Goal: Information Seeking & Learning: Learn about a topic

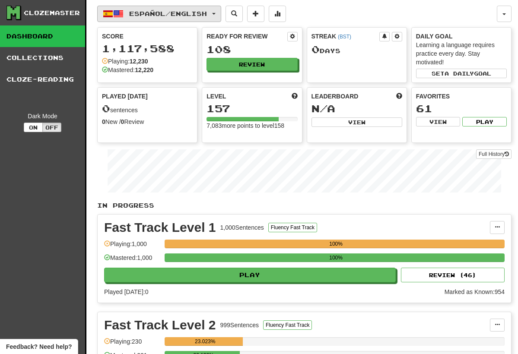
click at [187, 16] on span "Español / English" at bounding box center [168, 13] width 78 height 7
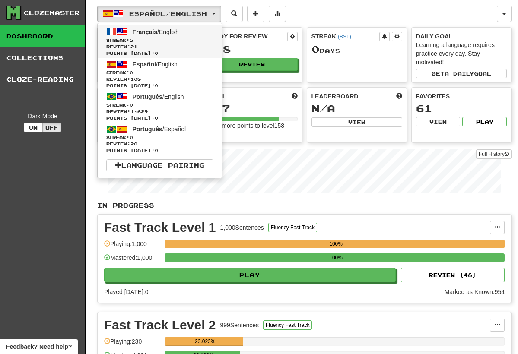
click at [152, 37] on span "Streak: 5" at bounding box center [159, 40] width 107 height 6
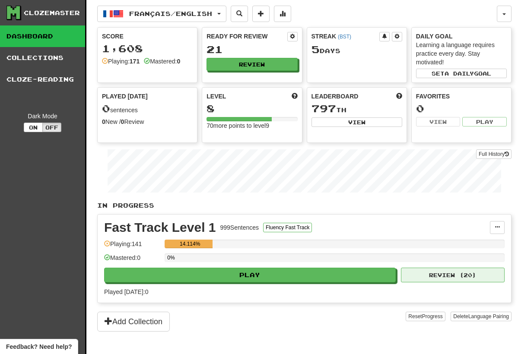
click at [463, 276] on button "Review ( 20 )" at bounding box center [453, 275] width 104 height 15
select select "**"
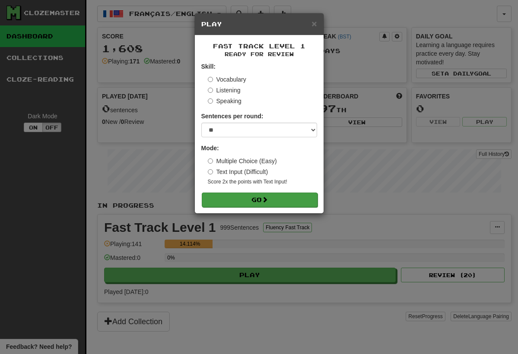
click at [290, 202] on button "Go" at bounding box center [260, 200] width 116 height 15
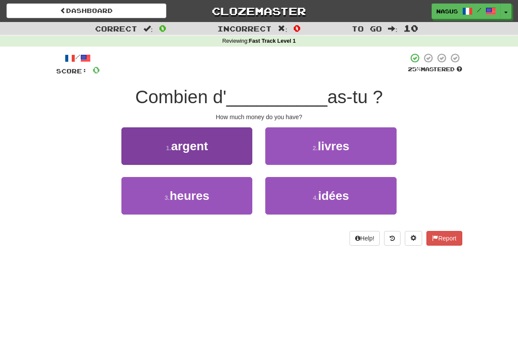
click at [215, 139] on button "1 . argent" at bounding box center [186, 146] width 131 height 38
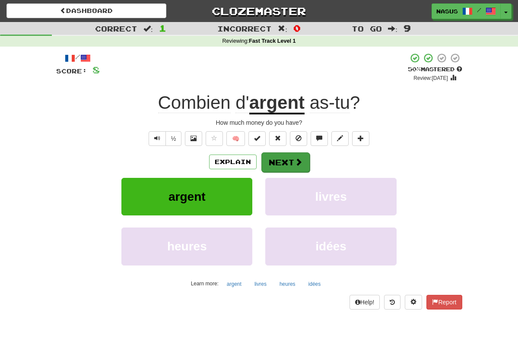
drag, startPoint x: 300, startPoint y: 2, endPoint x: 287, endPoint y: 159, distance: 157.7
click at [287, 159] on button "Next" at bounding box center [285, 162] width 48 height 20
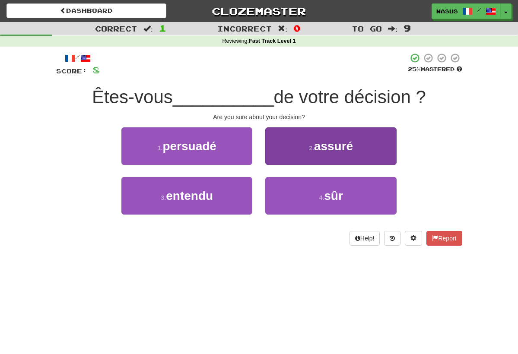
click at [322, 153] on button "2 . assuré" at bounding box center [330, 146] width 131 height 38
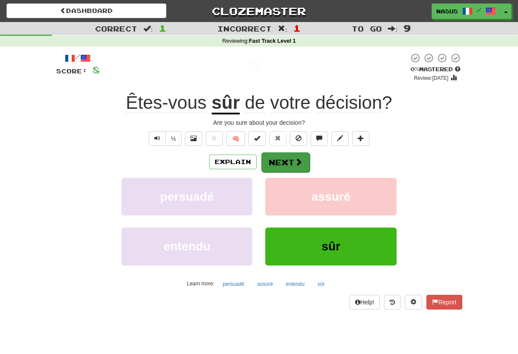
click at [288, 159] on button "Next" at bounding box center [285, 162] width 48 height 20
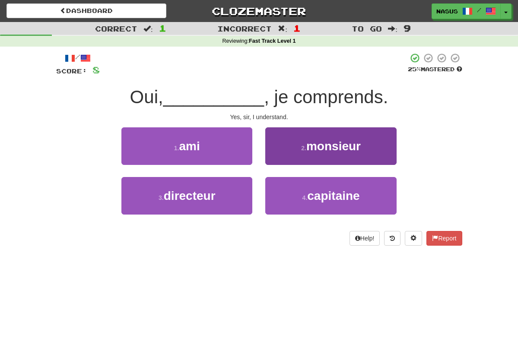
click at [317, 152] on button "2 . monsieur" at bounding box center [330, 146] width 131 height 38
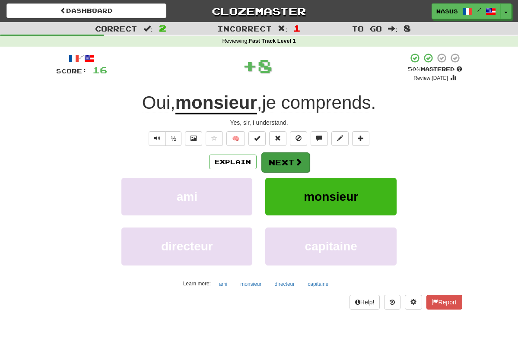
click at [283, 160] on button "Next" at bounding box center [285, 162] width 48 height 20
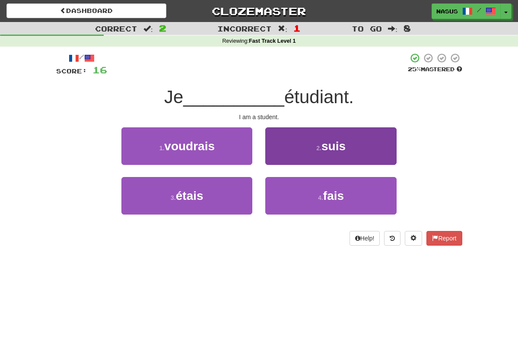
click at [300, 140] on button "2 . suis" at bounding box center [330, 146] width 131 height 38
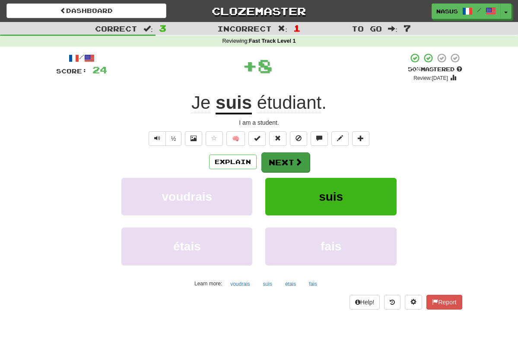
click at [278, 158] on button "Next" at bounding box center [285, 162] width 48 height 20
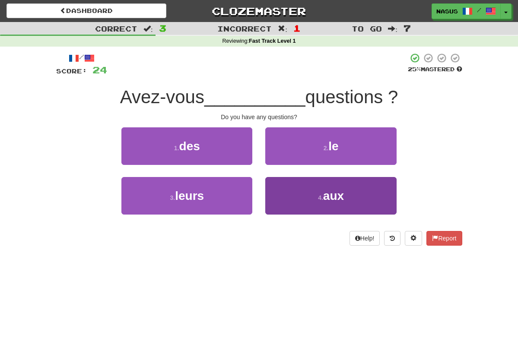
click at [304, 201] on button "4 . aux" at bounding box center [330, 196] width 131 height 38
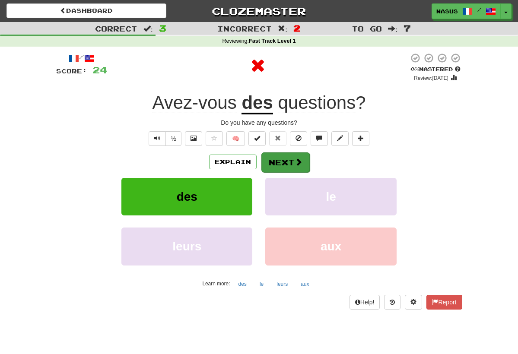
click at [282, 154] on button "Next" at bounding box center [285, 162] width 48 height 20
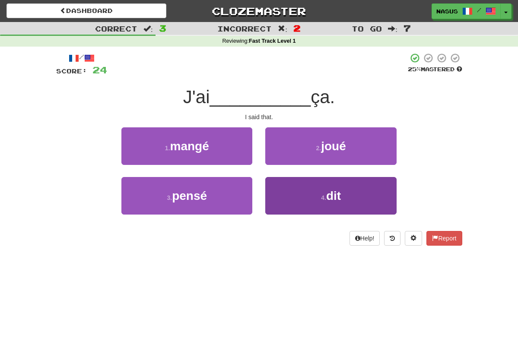
click at [321, 179] on button "4 . dit" at bounding box center [330, 196] width 131 height 38
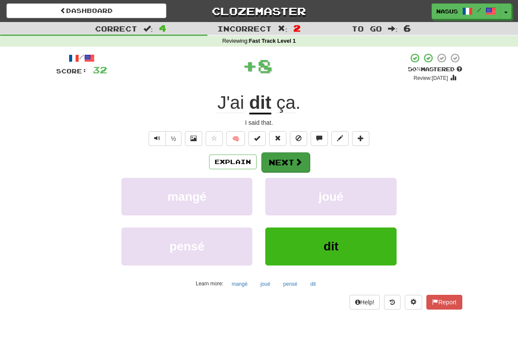
click at [278, 158] on button "Next" at bounding box center [285, 162] width 48 height 20
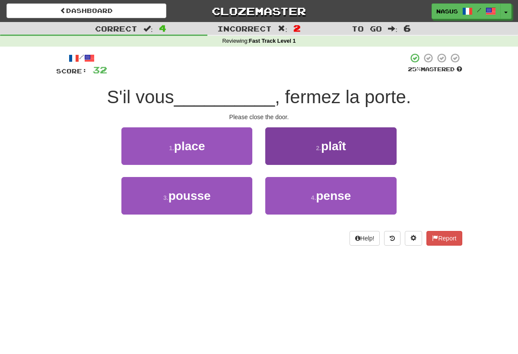
click at [331, 151] on span "plaît" at bounding box center [333, 145] width 25 height 13
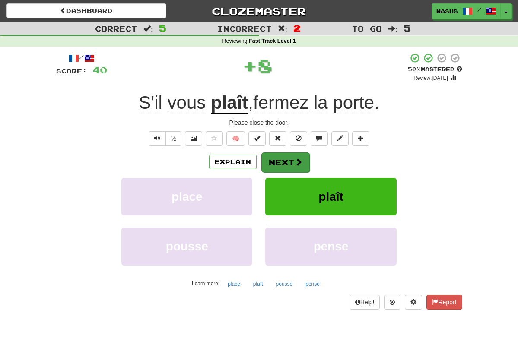
click at [295, 162] on span at bounding box center [298, 162] width 8 height 8
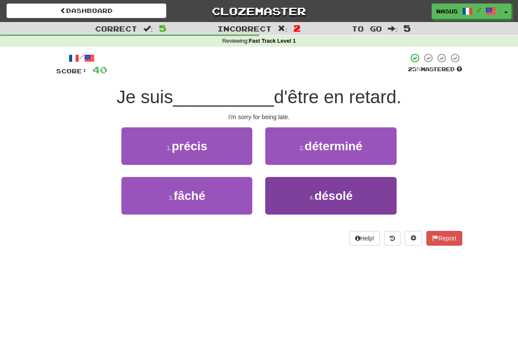
click at [318, 193] on span "désolé" at bounding box center [333, 195] width 38 height 13
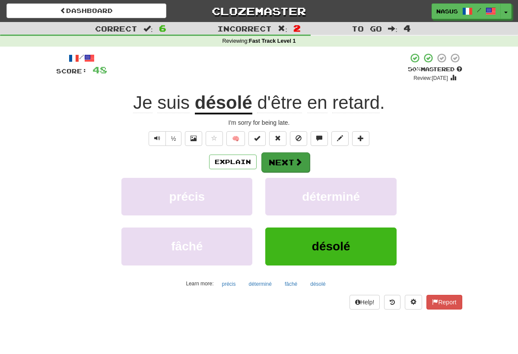
click at [296, 165] on span at bounding box center [298, 162] width 8 height 8
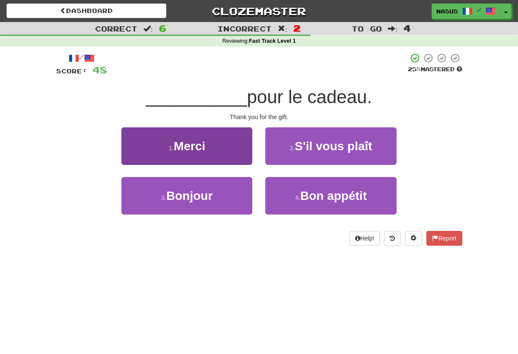
click at [242, 156] on button "1 . Merci" at bounding box center [186, 146] width 131 height 38
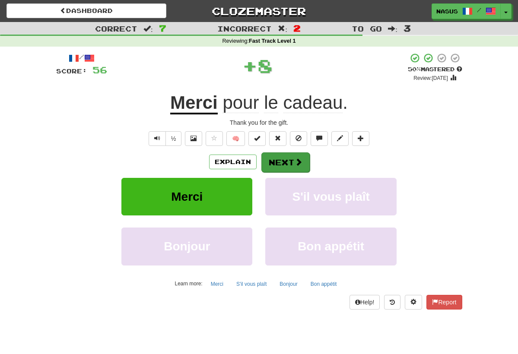
click at [290, 163] on button "Next" at bounding box center [285, 162] width 48 height 20
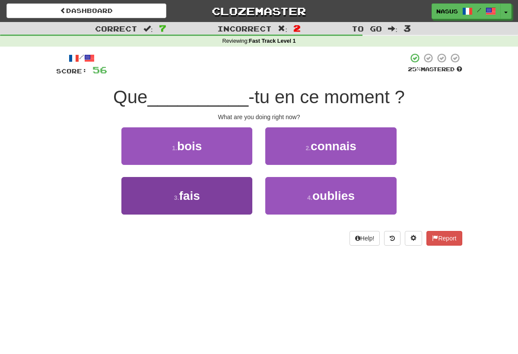
click at [203, 190] on button "3 . fais" at bounding box center [186, 196] width 131 height 38
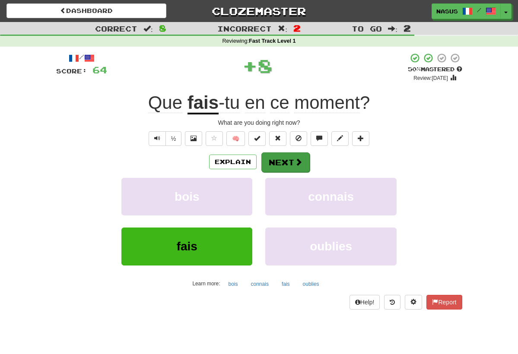
click at [281, 160] on button "Next" at bounding box center [285, 162] width 48 height 20
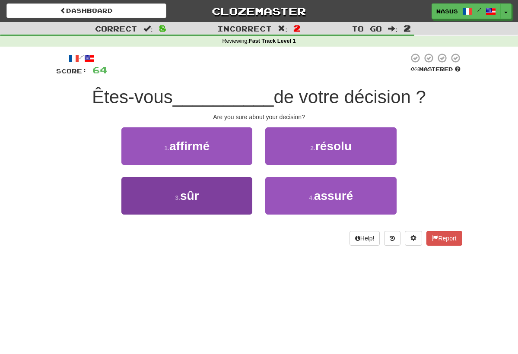
click at [235, 187] on button "3 . sûr" at bounding box center [186, 196] width 131 height 38
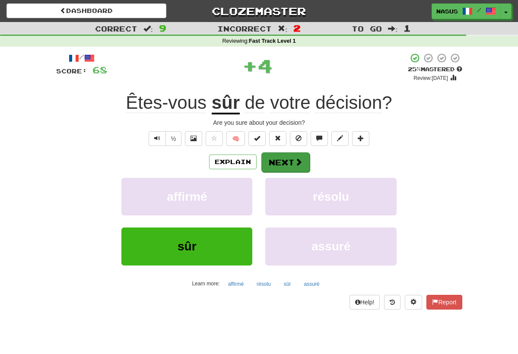
click at [290, 170] on button "Next" at bounding box center [285, 162] width 48 height 20
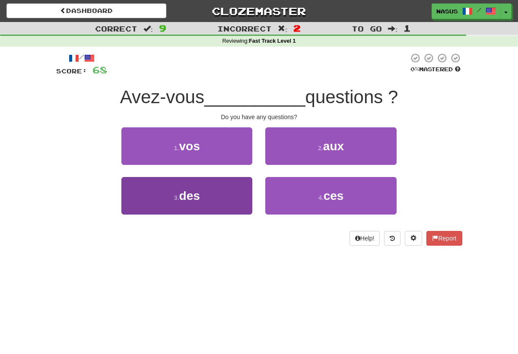
click at [189, 189] on span "des" at bounding box center [189, 195] width 21 height 13
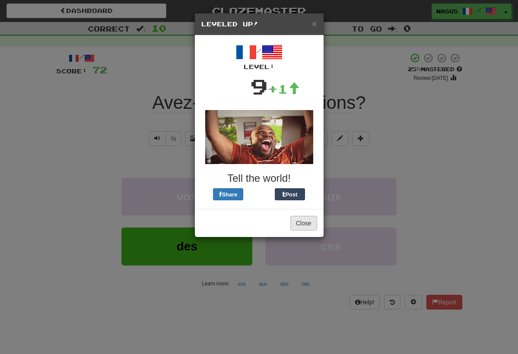
click at [309, 228] on button "Close" at bounding box center [303, 223] width 27 height 15
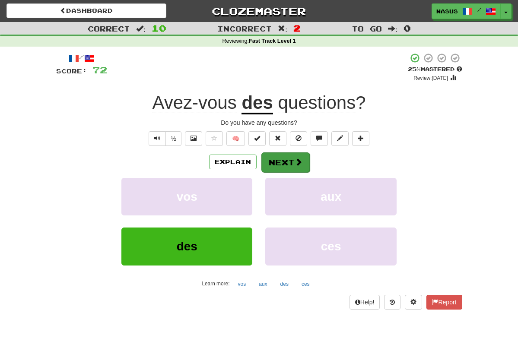
click at [288, 159] on button "Next" at bounding box center [285, 162] width 48 height 20
